Goal: Task Accomplishment & Management: Complete application form

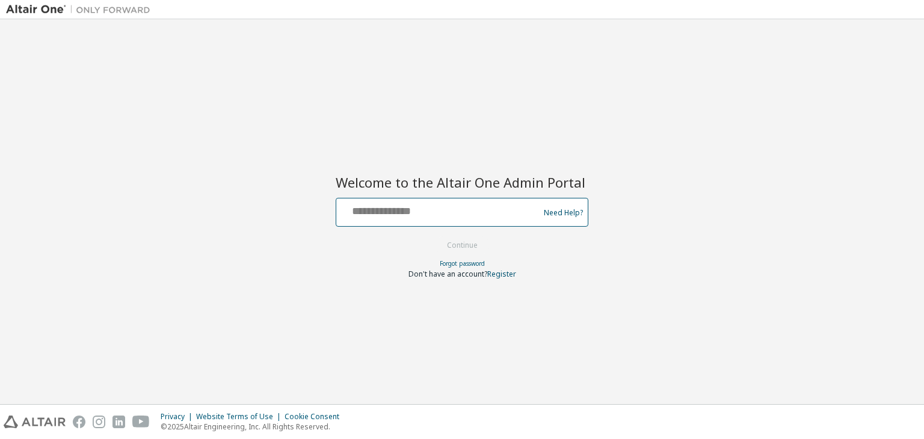
drag, startPoint x: 0, startPoint y: 0, endPoint x: 404, endPoint y: 209, distance: 454.3
click at [404, 209] on input "text" at bounding box center [439, 209] width 197 height 17
type input "**********"
click at [469, 236] on button "Continue" at bounding box center [462, 245] width 56 height 18
click at [500, 275] on link "Register" at bounding box center [501, 274] width 29 height 10
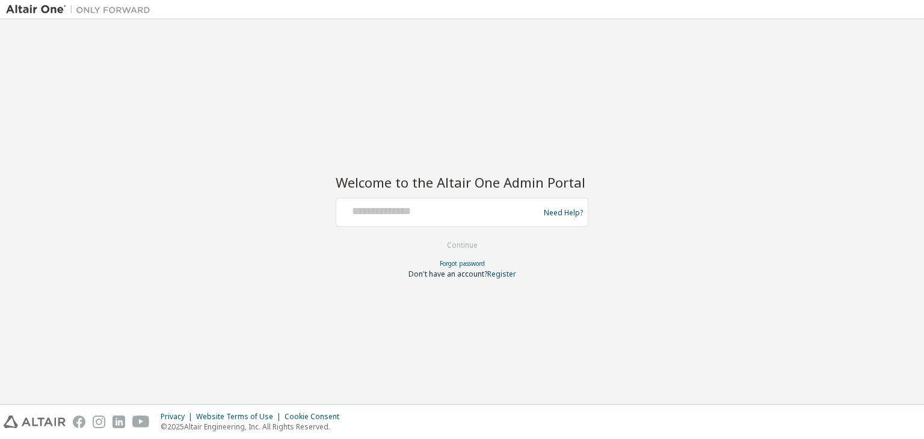
click at [471, 259] on link "Forgot password" at bounding box center [462, 263] width 45 height 8
click at [499, 275] on link "Register" at bounding box center [501, 274] width 29 height 10
click at [497, 274] on link "Register" at bounding box center [501, 274] width 29 height 10
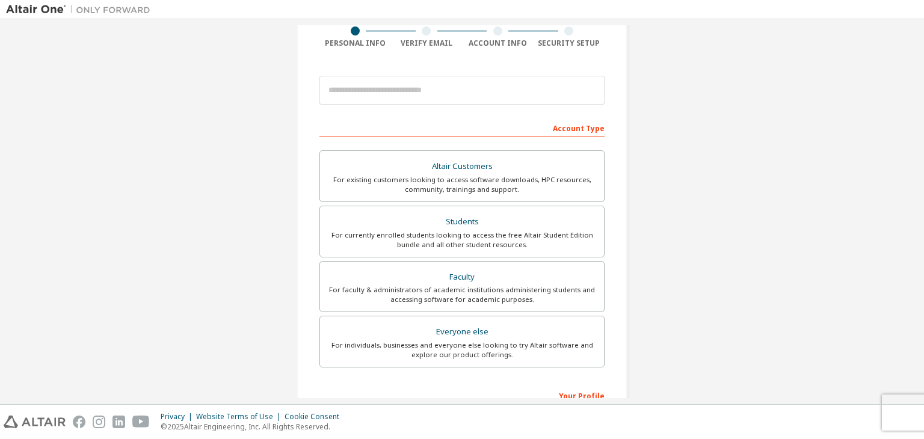
scroll to position [100, 0]
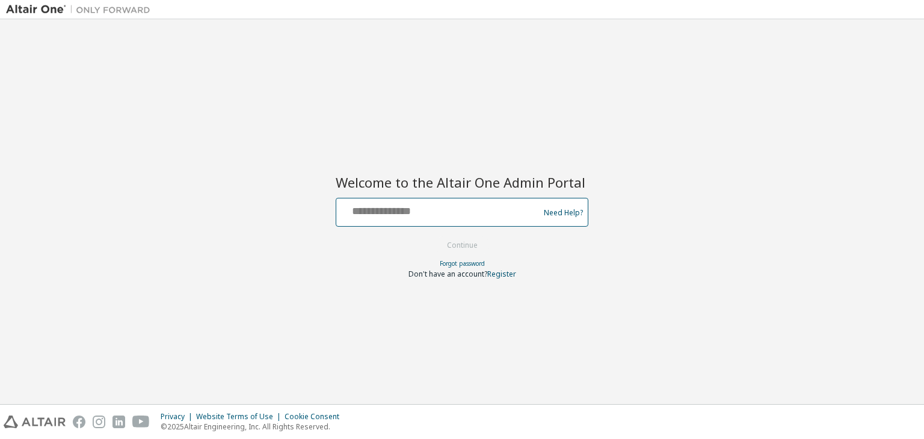
click at [414, 212] on input "text" at bounding box center [439, 209] width 197 height 17
type input "**********"
drag, startPoint x: 0, startPoint y: 0, endPoint x: 449, endPoint y: 215, distance: 497.4
click at [449, 215] on input "text" at bounding box center [439, 209] width 197 height 17
